Goal: Transaction & Acquisition: Book appointment/travel/reservation

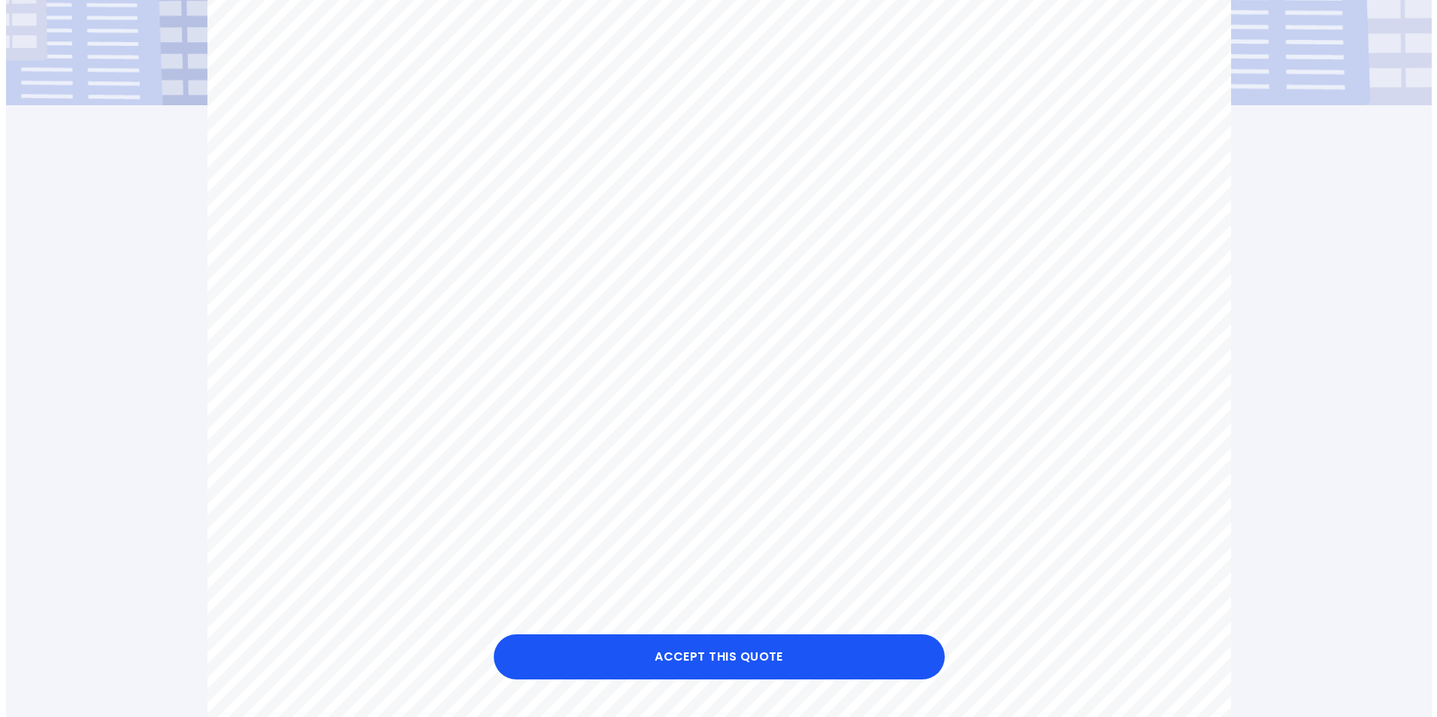
scroll to position [601, 0]
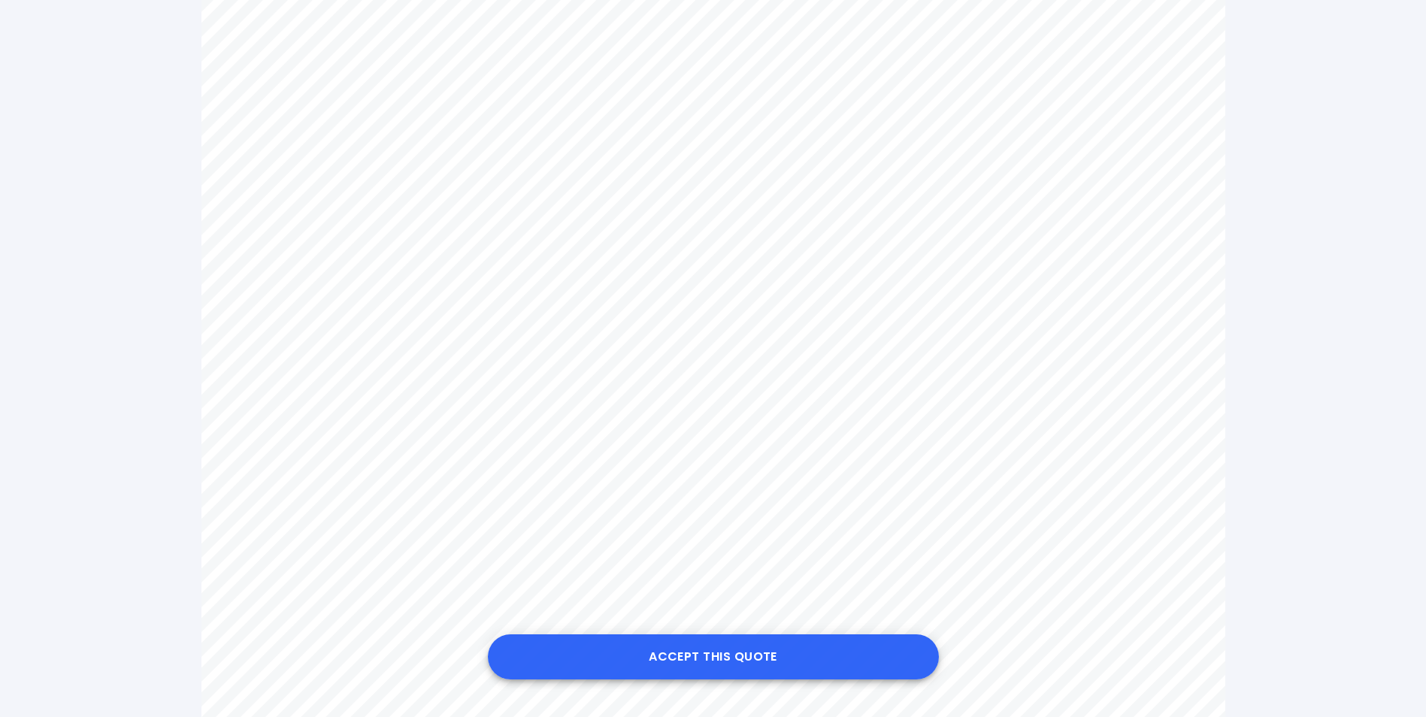
click at [786, 652] on button "Accept this Quote" at bounding box center [713, 656] width 451 height 45
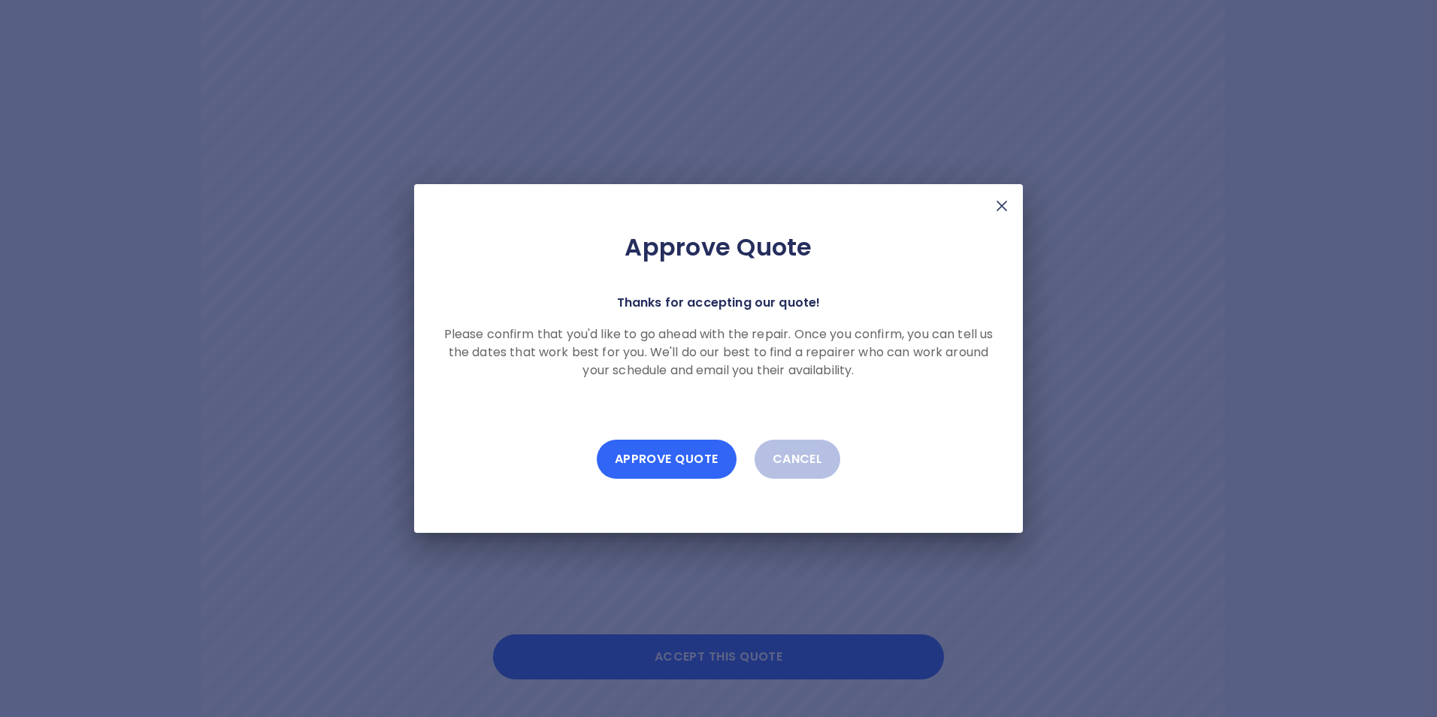
click at [689, 462] on button "Approve Quote" at bounding box center [667, 459] width 140 height 39
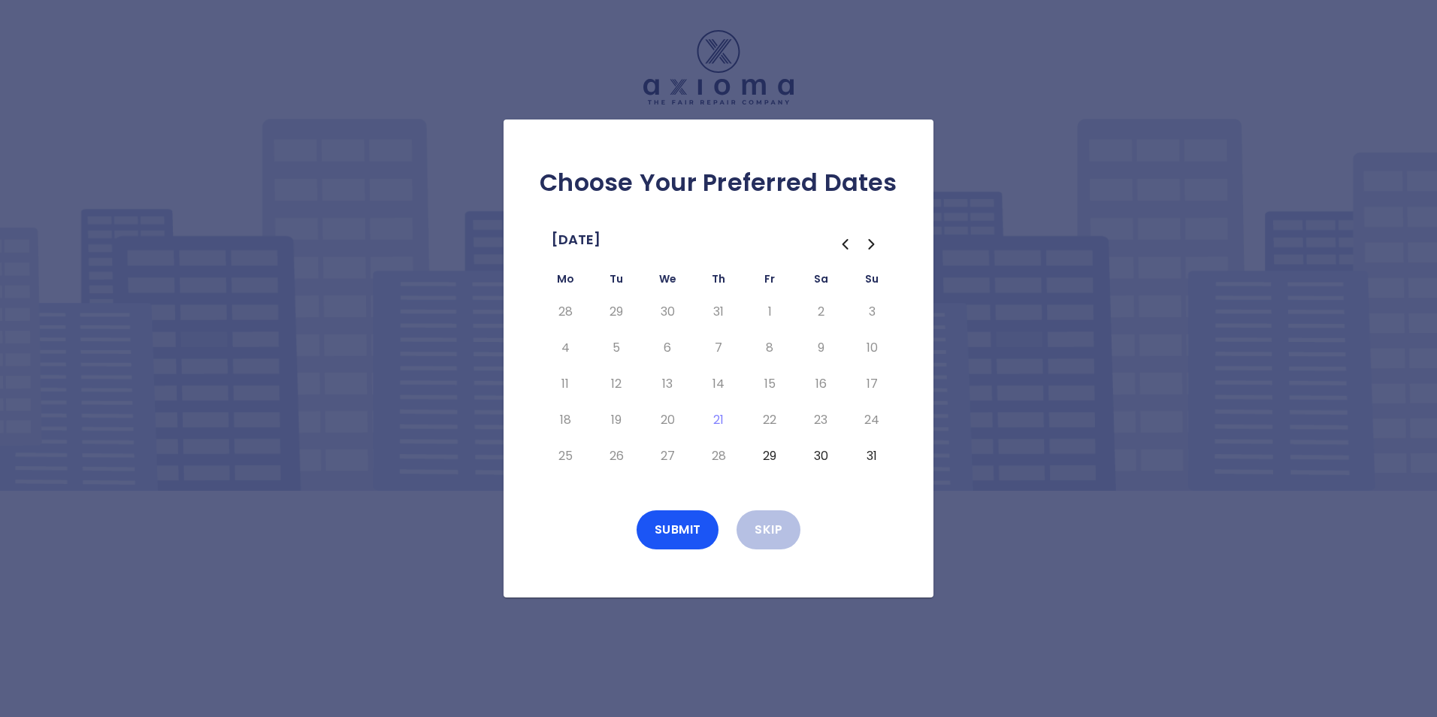
click at [775, 457] on button "29" at bounding box center [769, 456] width 27 height 24
click at [826, 452] on button "30" at bounding box center [820, 456] width 27 height 24
click at [777, 454] on button "29" at bounding box center [769, 456] width 27 height 24
click at [816, 458] on button "30" at bounding box center [820, 456] width 27 height 24
click at [761, 456] on button "29" at bounding box center [769, 456] width 27 height 24
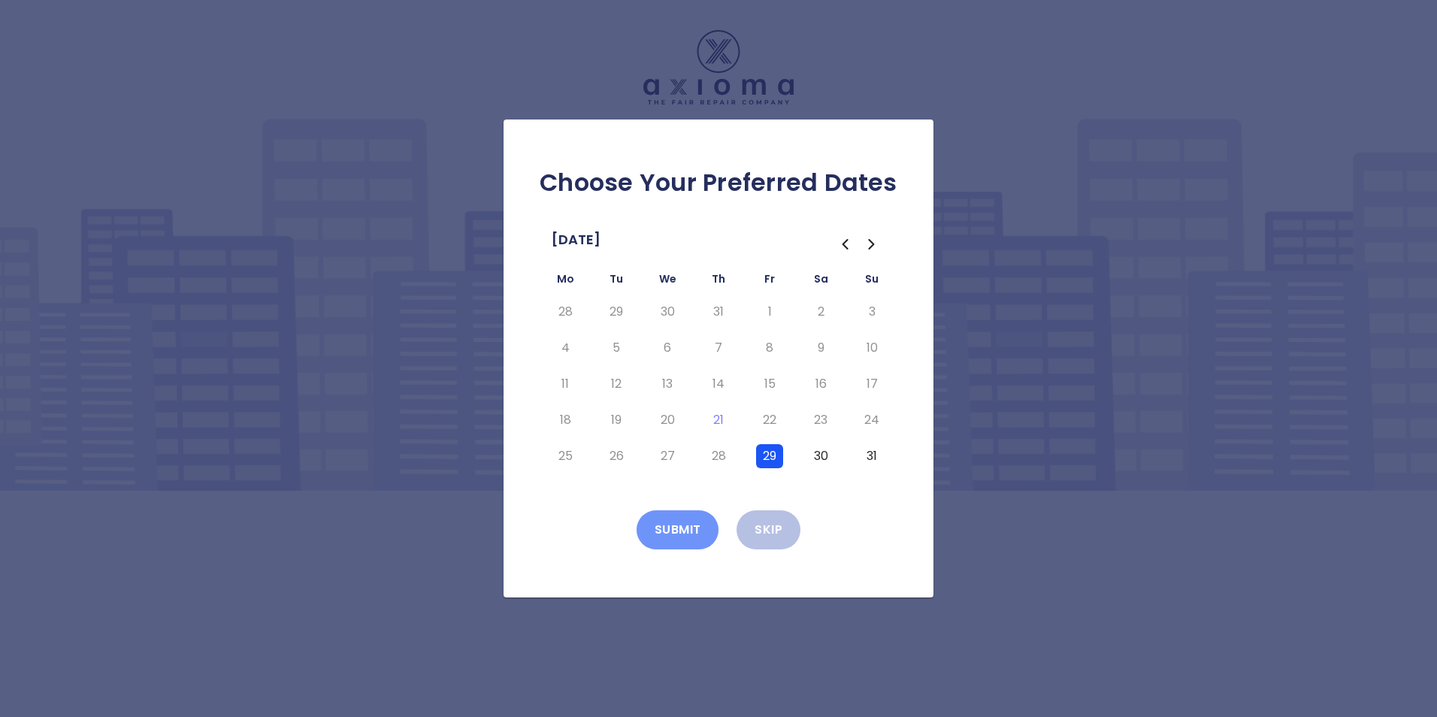
click at [675, 526] on button "Submit" at bounding box center [678, 529] width 83 height 39
click at [774, 455] on button "29" at bounding box center [769, 456] width 27 height 24
click at [697, 532] on button "Submit" at bounding box center [678, 529] width 83 height 39
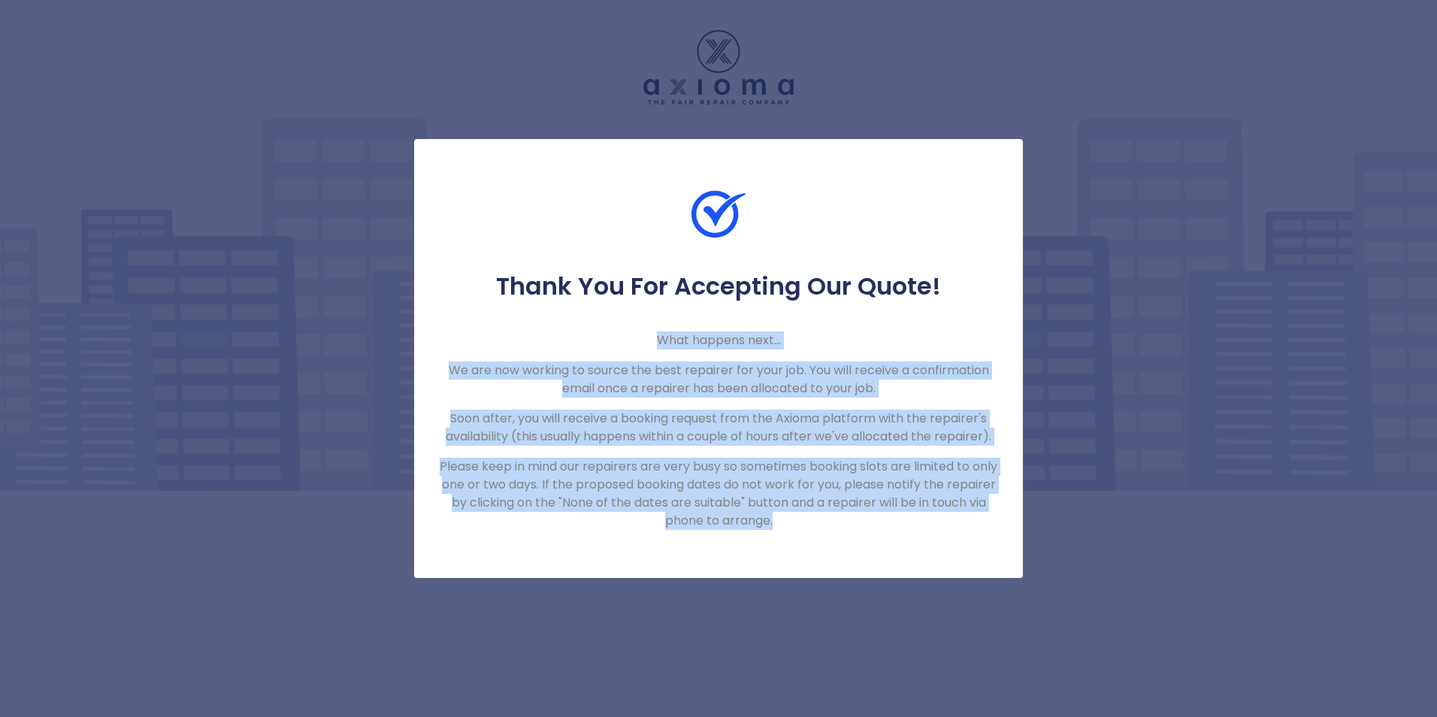
drag, startPoint x: 824, startPoint y: 540, endPoint x: 449, endPoint y: 336, distance: 427.2
click at [449, 336] on div "Thank You For Accepting Our Quote! What happens next... We are now working to s…" at bounding box center [718, 358] width 609 height 439
click at [827, 508] on p "Please keep in mind our repairers are very busy so sometimes booking slots are …" at bounding box center [718, 494] width 561 height 72
click at [825, 525] on p "Please keep in mind our repairers are very busy so sometimes booking slots are …" at bounding box center [718, 494] width 561 height 72
